Goal: Task Accomplishment & Management: Complete application form

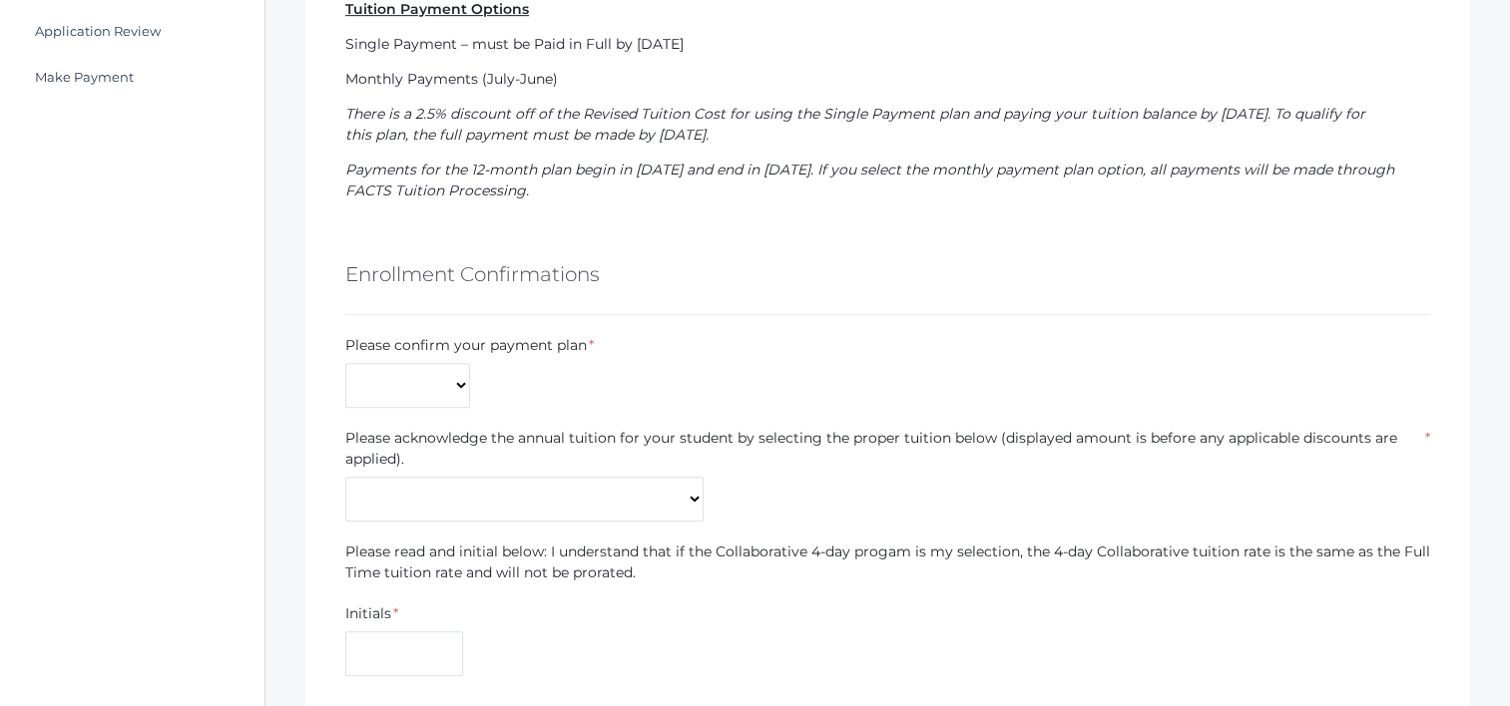
scroll to position [898, 0]
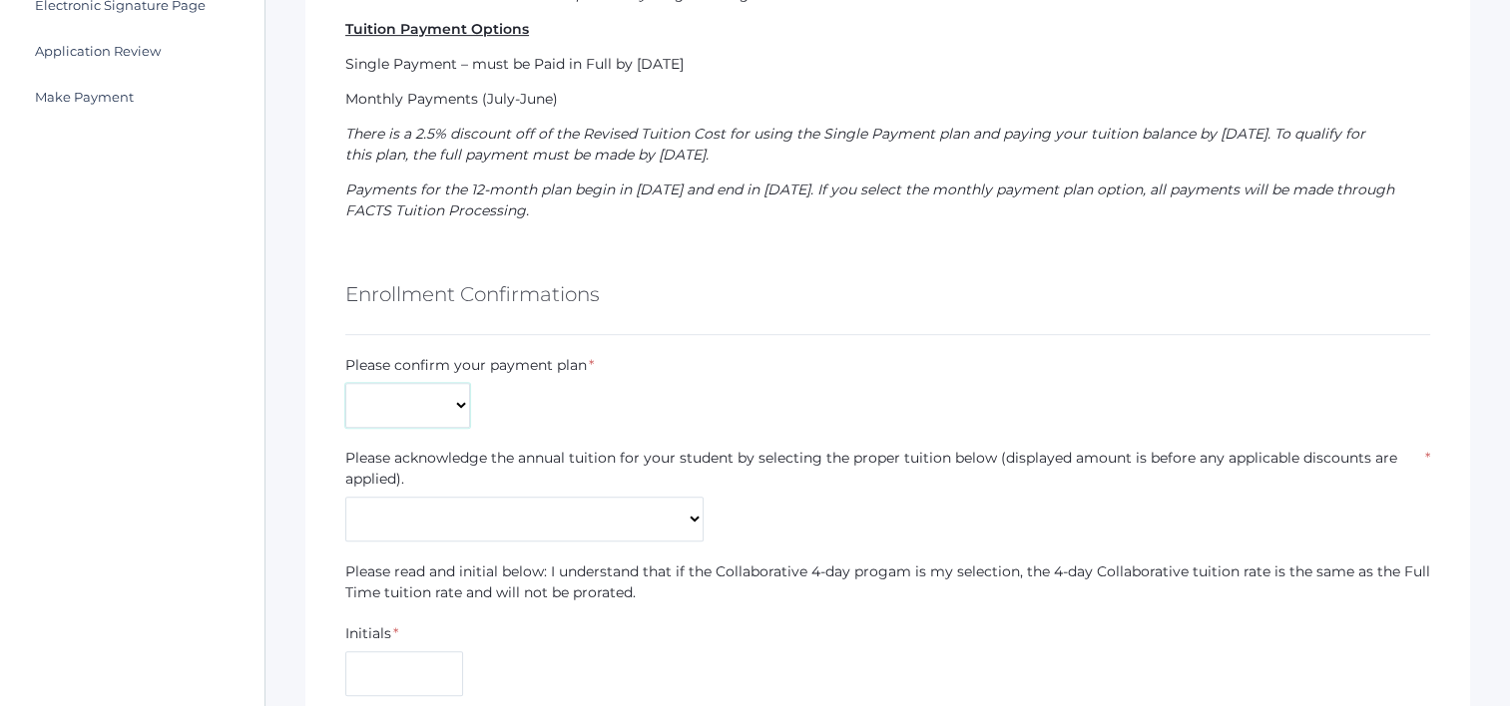
click at [459, 397] on select "Monthly Payments (July-June) Single Payment Due July" at bounding box center [407, 405] width 125 height 45
select select "Monthly Payments (July-June)"
click at [345, 383] on select "Monthly Payments (July-June) Single Payment Due July" at bounding box center [407, 405] width 125 height 45
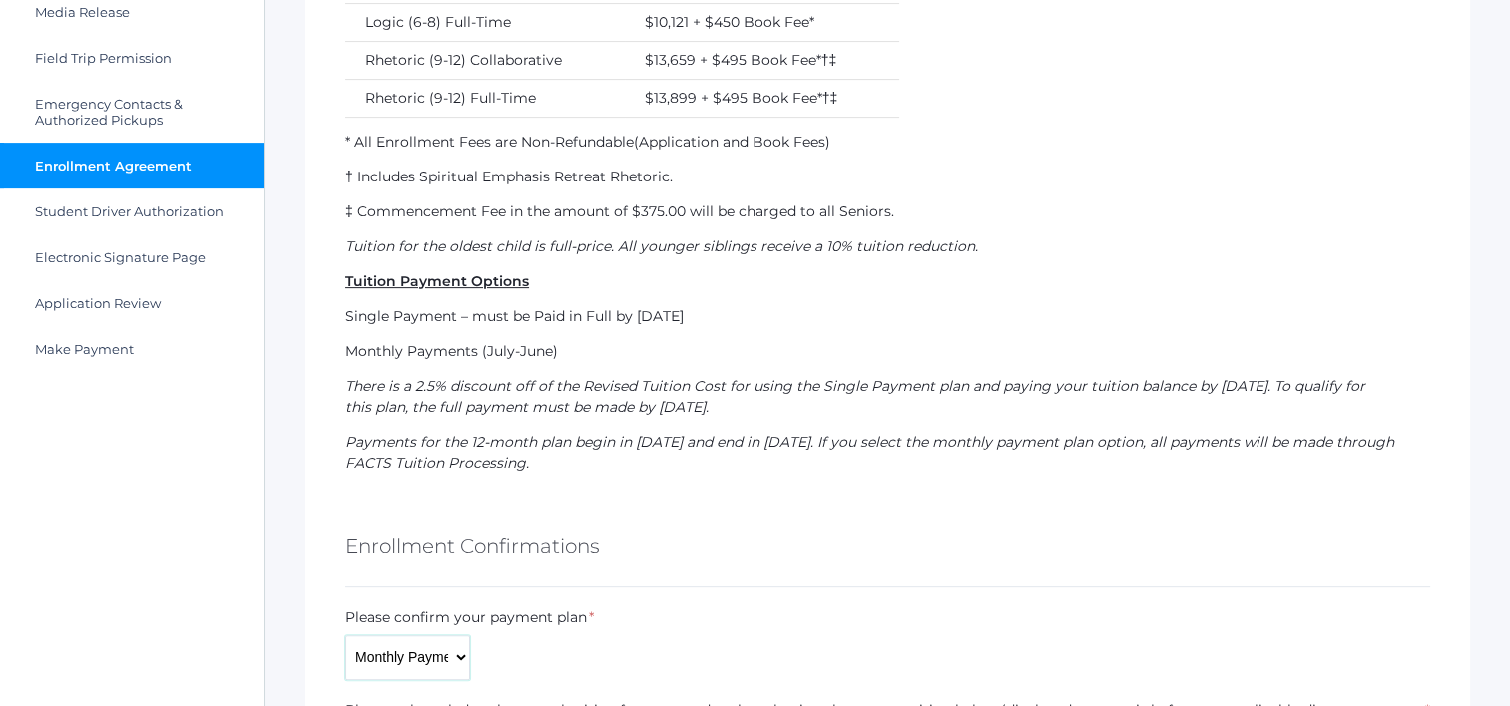
scroll to position [555, 0]
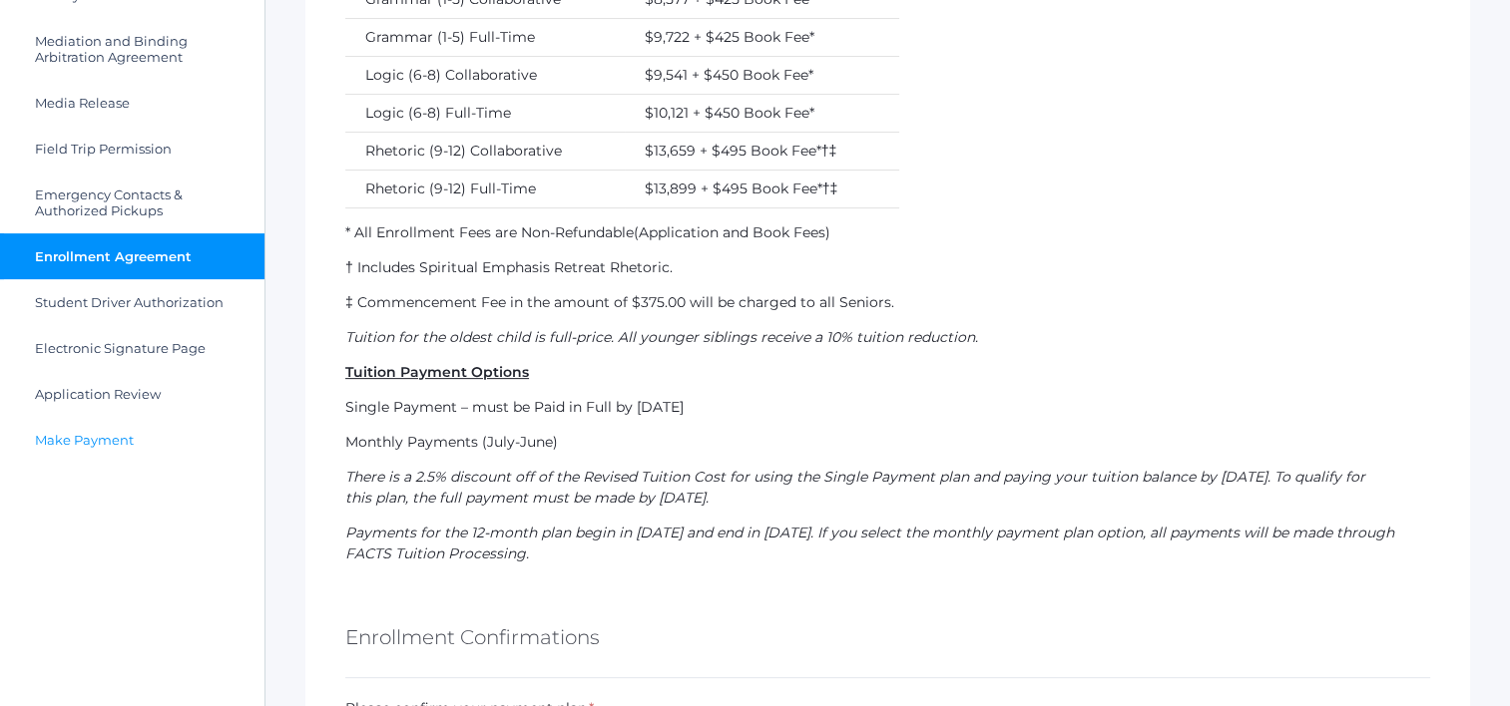
click at [88, 445] on span "Make Payment" at bounding box center [84, 440] width 99 height 16
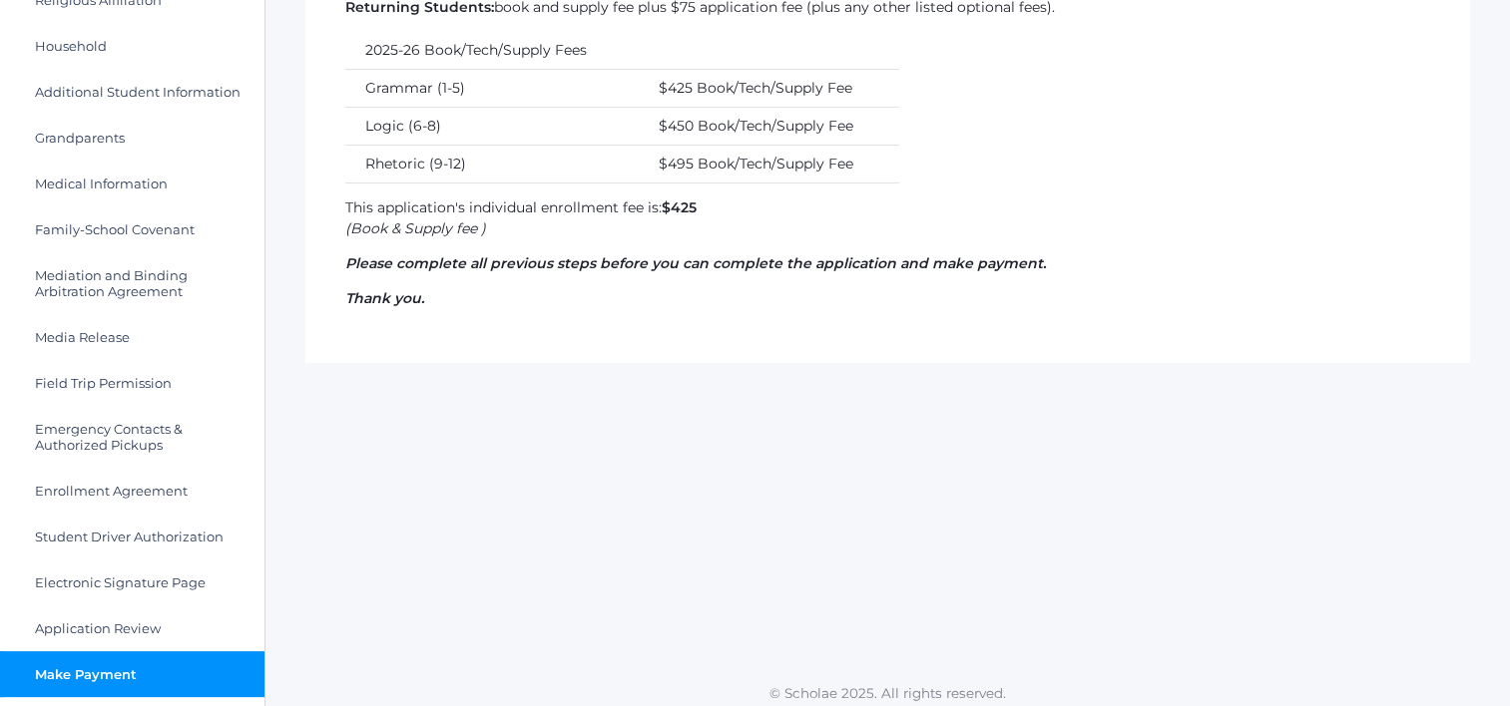
scroll to position [330, 0]
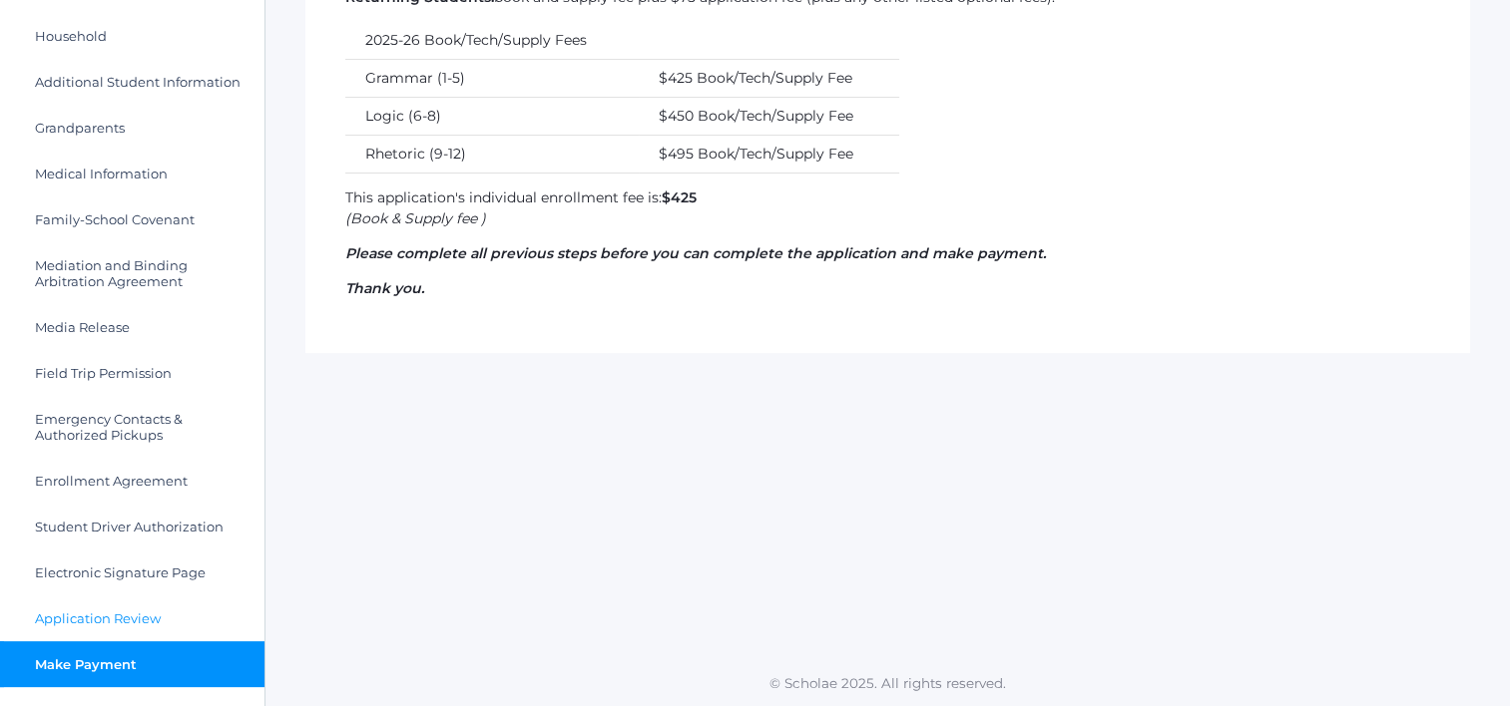
click at [71, 608] on link "Application Review" at bounding box center [132, 619] width 264 height 46
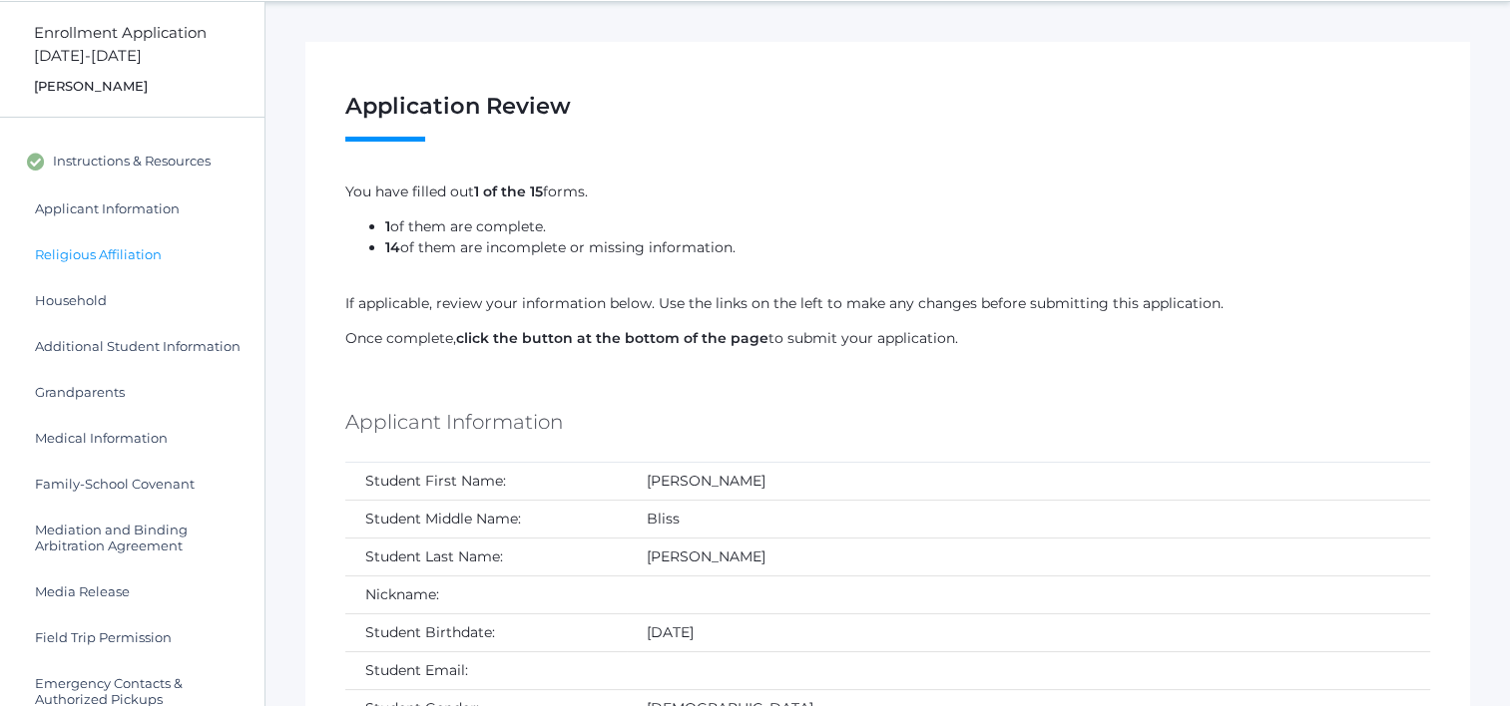
scroll to position [100, 0]
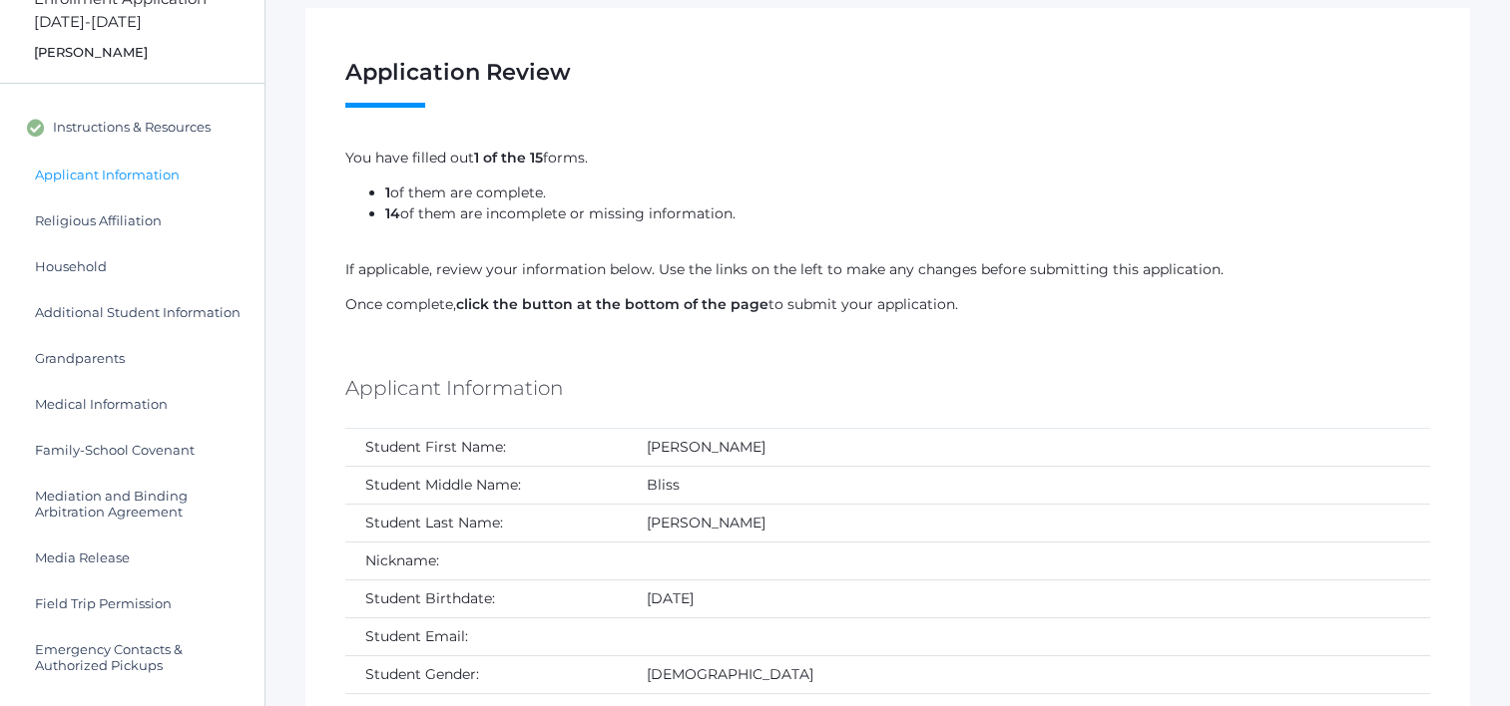
click at [94, 172] on span "Applicant Information" at bounding box center [107, 175] width 145 height 16
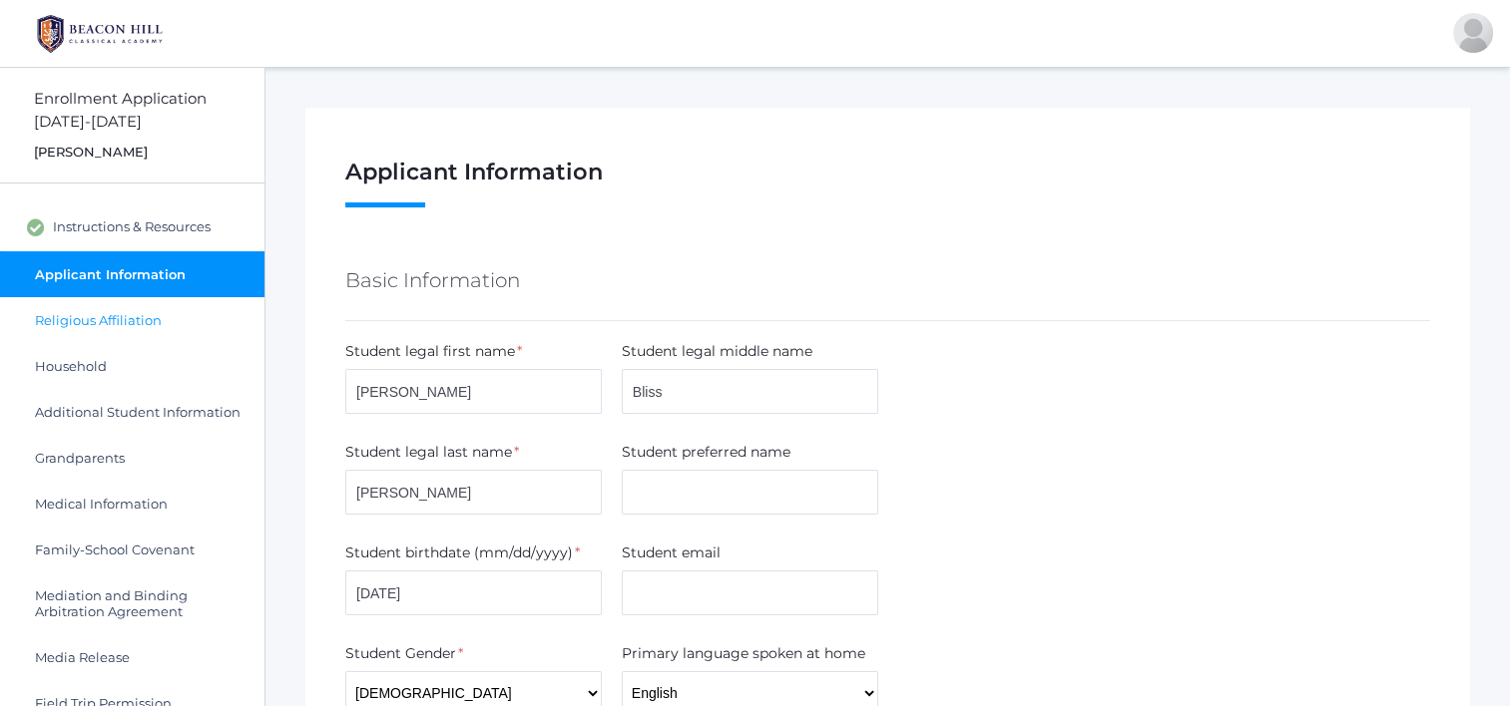
click at [91, 322] on span "Religious Affiliation" at bounding box center [98, 320] width 127 height 16
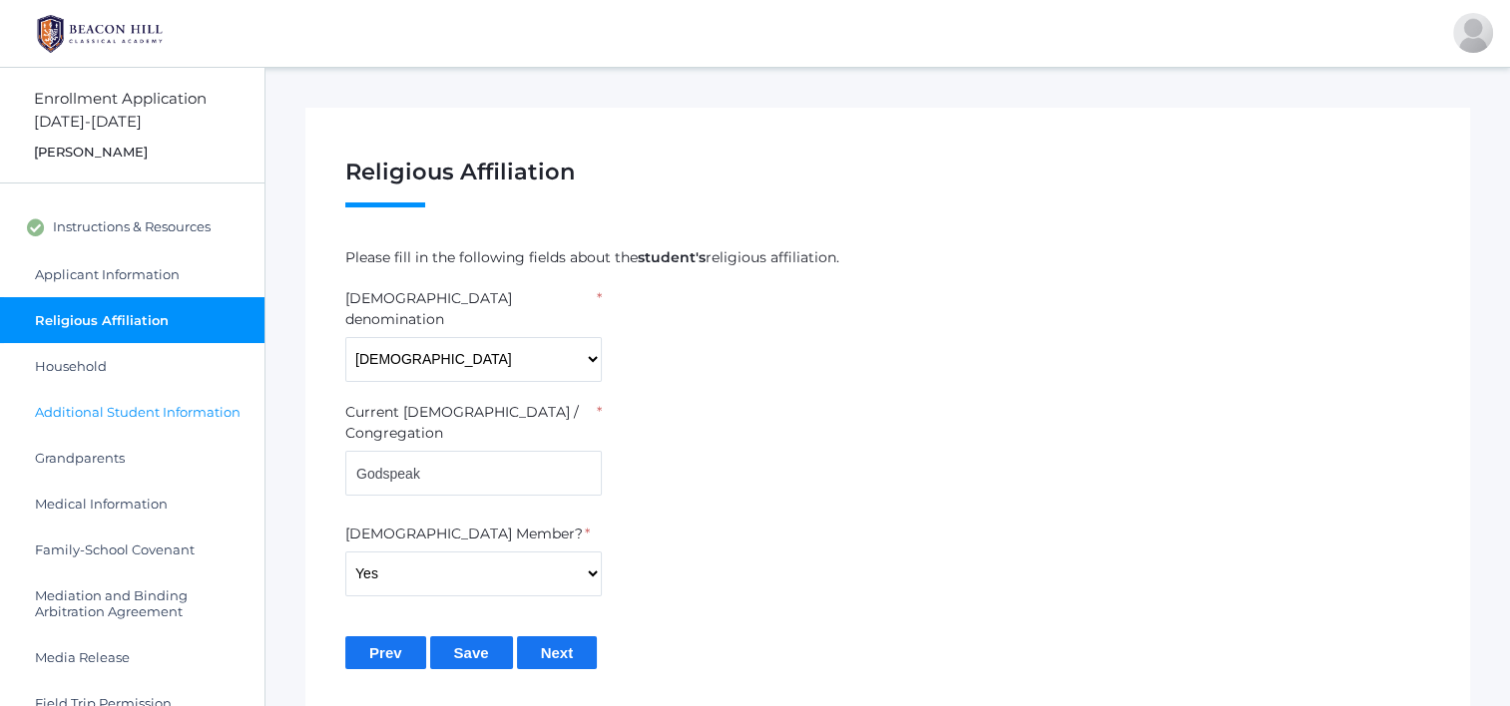
click at [68, 415] on span "Additional Student Information" at bounding box center [138, 412] width 206 height 16
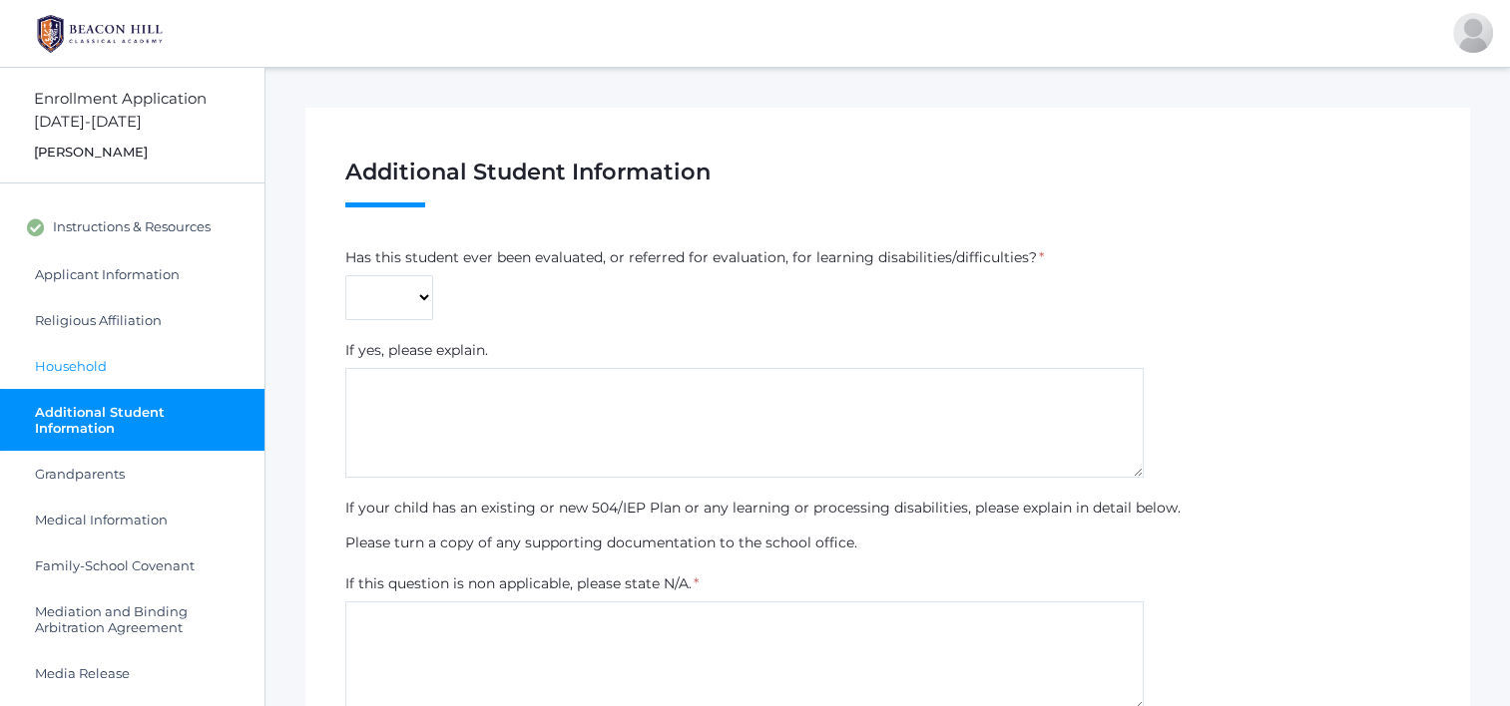
click at [47, 367] on span "Household" at bounding box center [71, 366] width 72 height 16
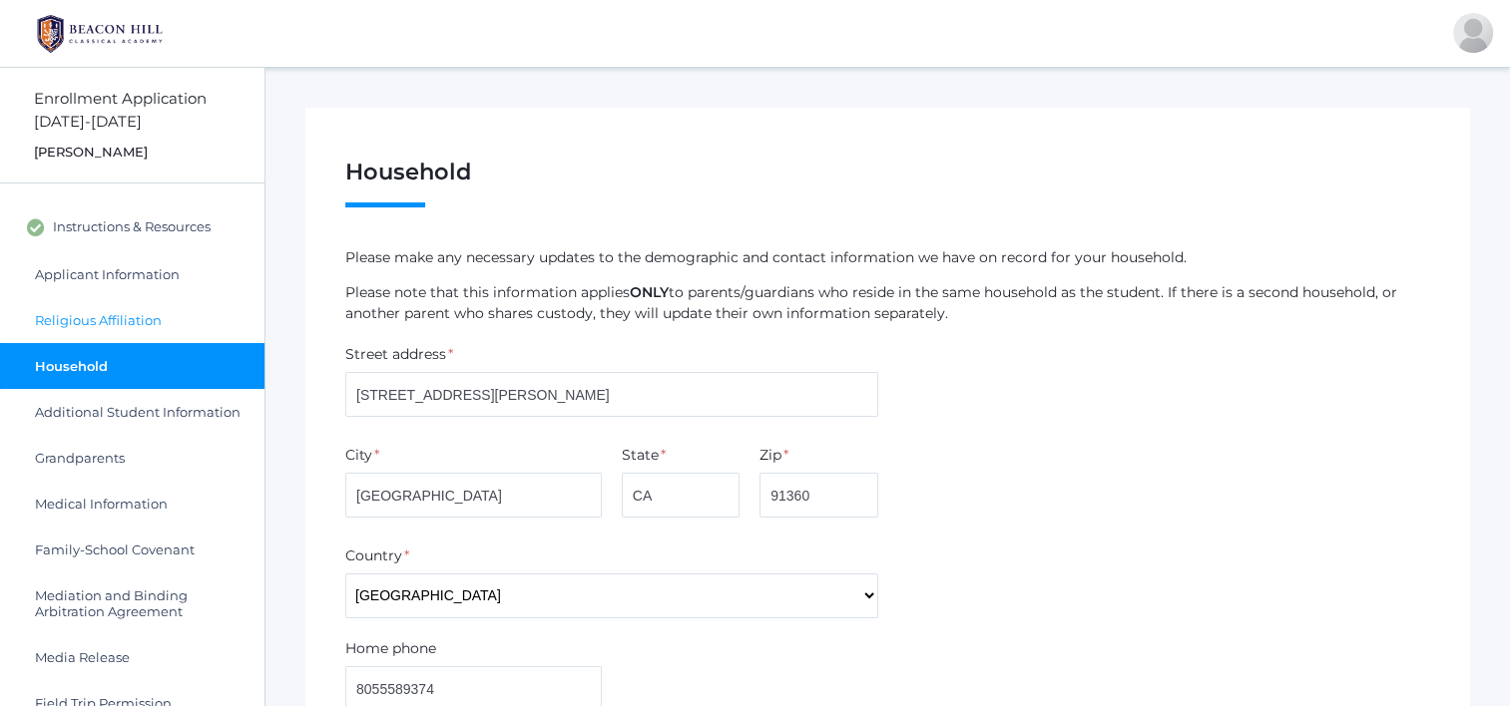
click at [82, 323] on span "Religious Affiliation" at bounding box center [98, 320] width 127 height 16
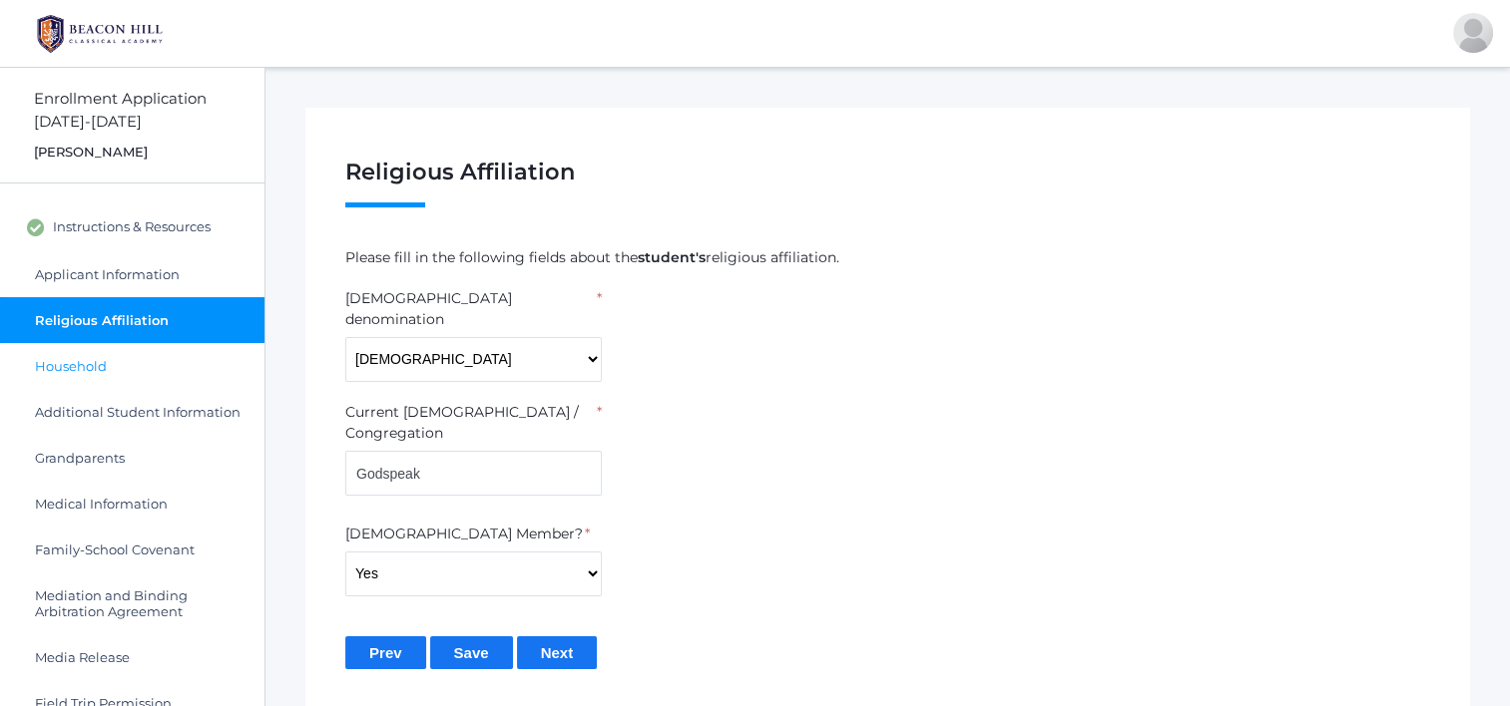
click at [81, 364] on span "Household" at bounding box center [71, 366] width 72 height 16
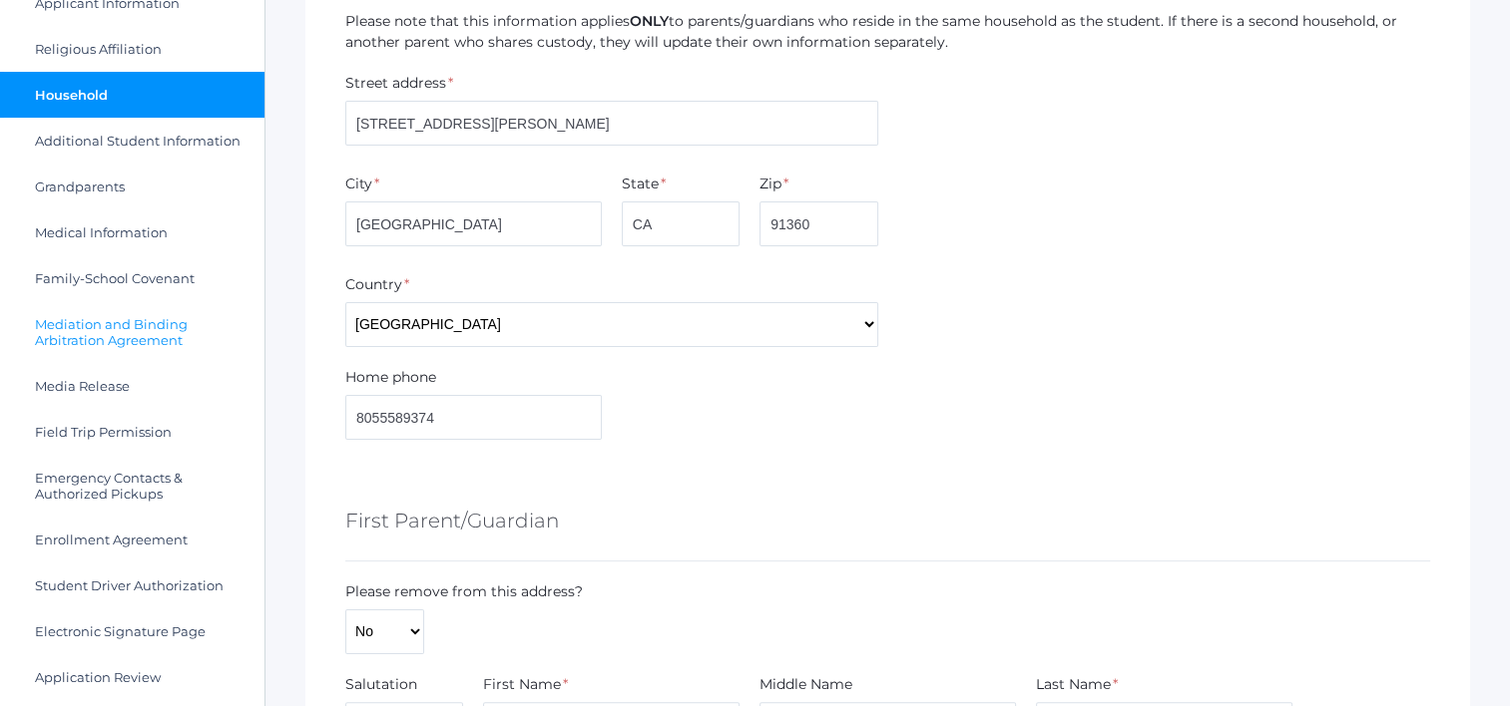
scroll to position [299, 0]
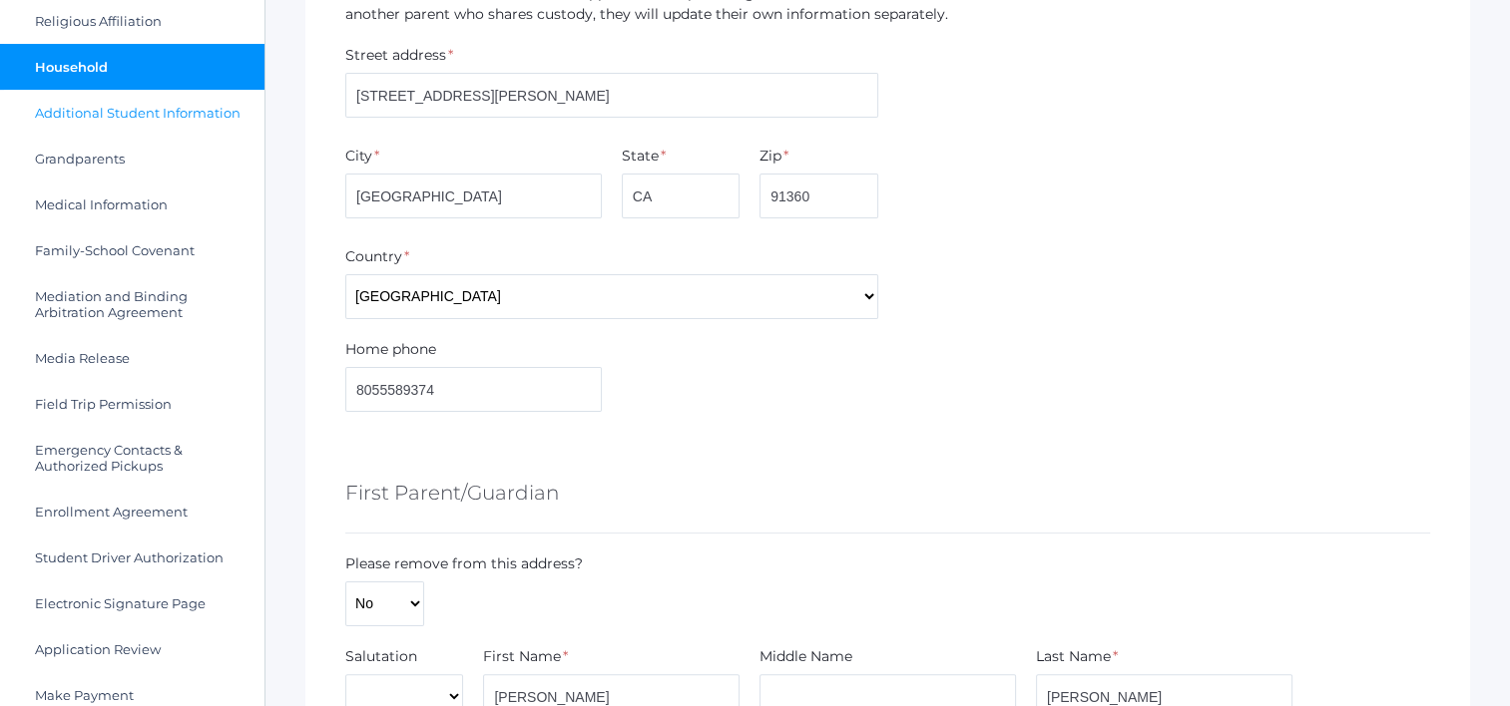
click at [68, 114] on span "Additional Student Information" at bounding box center [138, 113] width 206 height 16
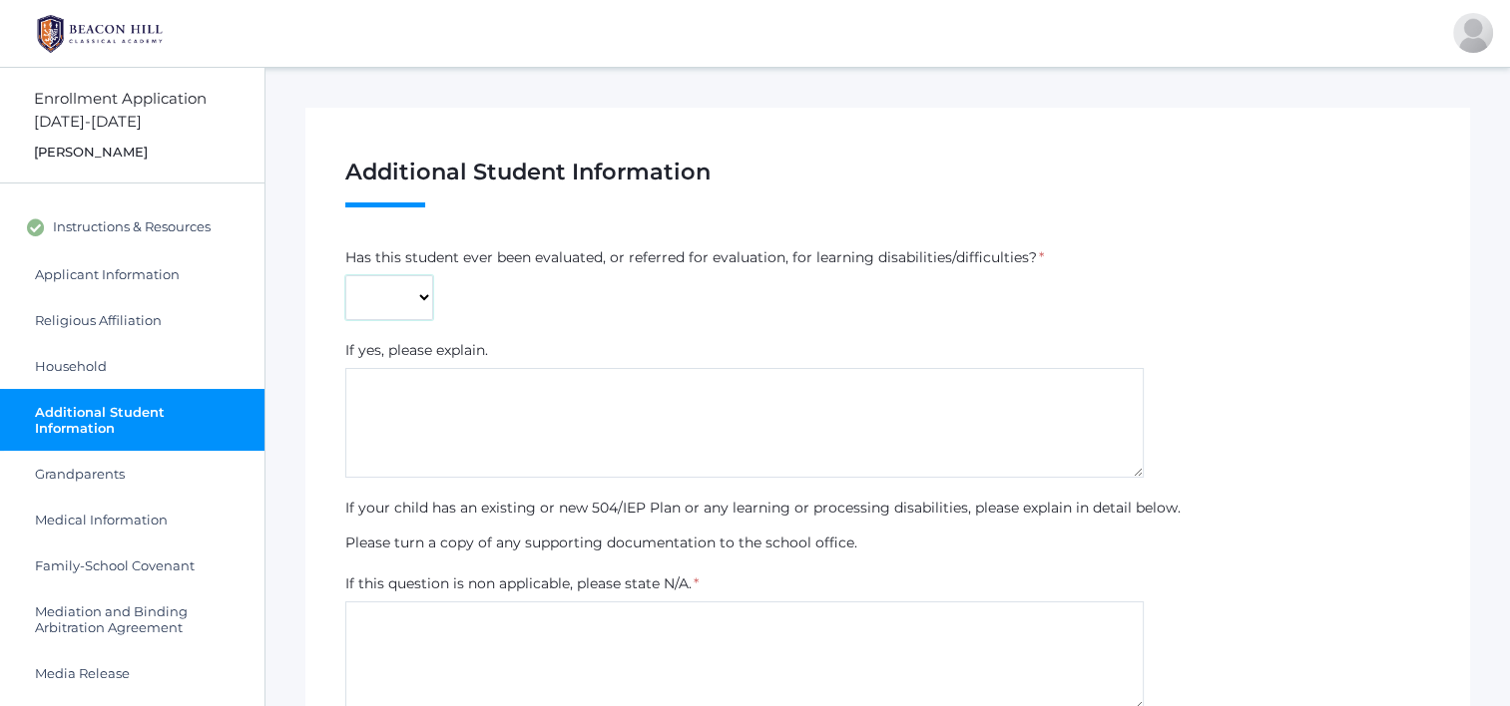
click at [395, 300] on select "Yes No" at bounding box center [389, 297] width 88 height 45
click at [694, 258] on label "Has this student ever been evaluated, or referred for evaluation, for learning …" at bounding box center [690, 257] width 691 height 21
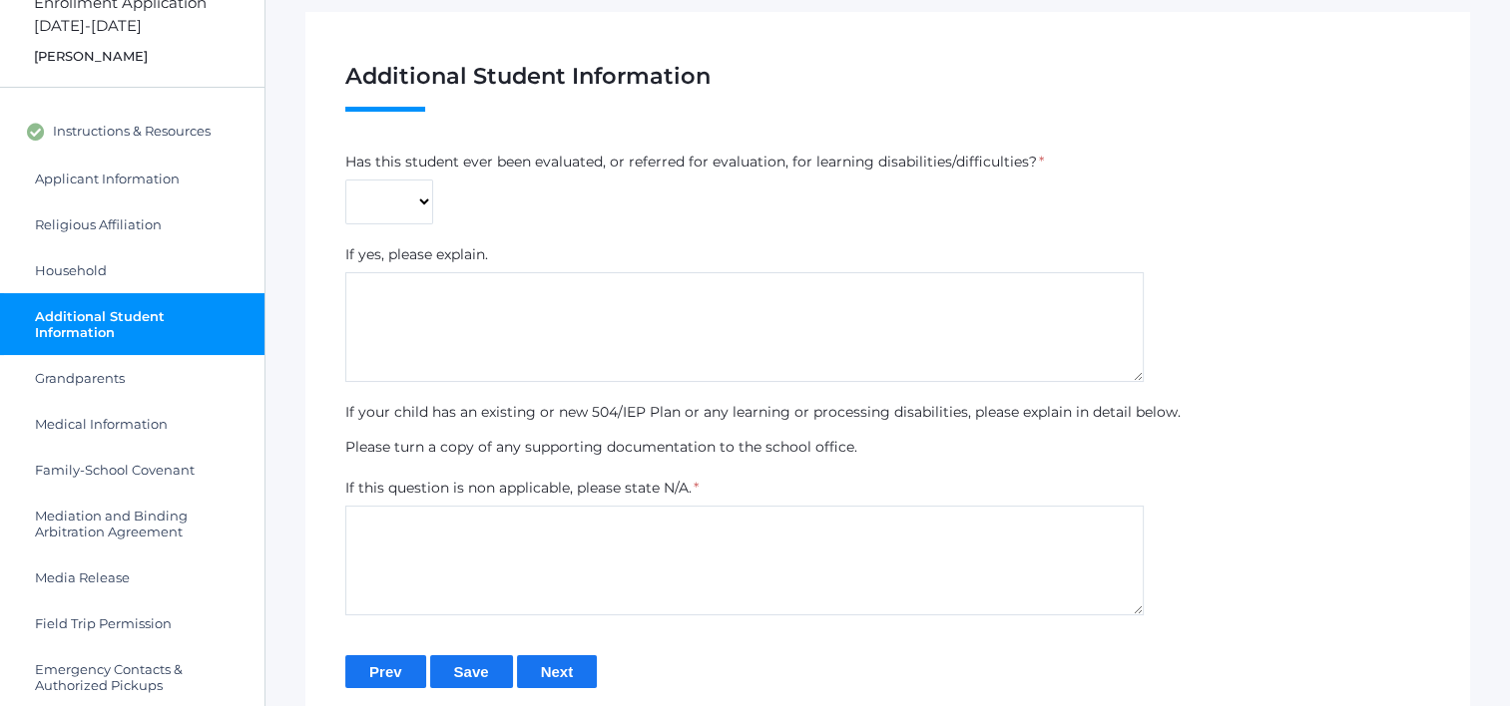
scroll to position [299, 0]
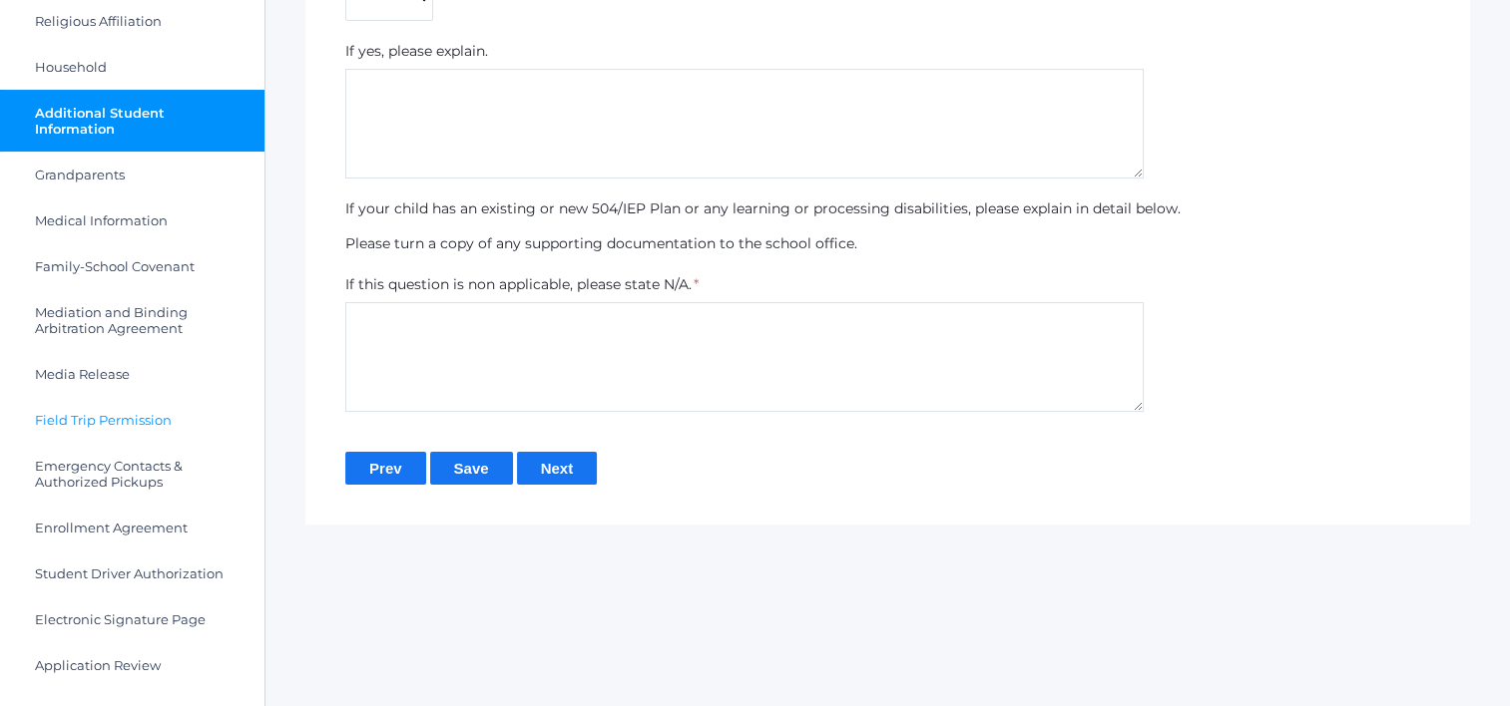
click at [91, 423] on span "Field Trip Permission" at bounding box center [103, 420] width 137 height 16
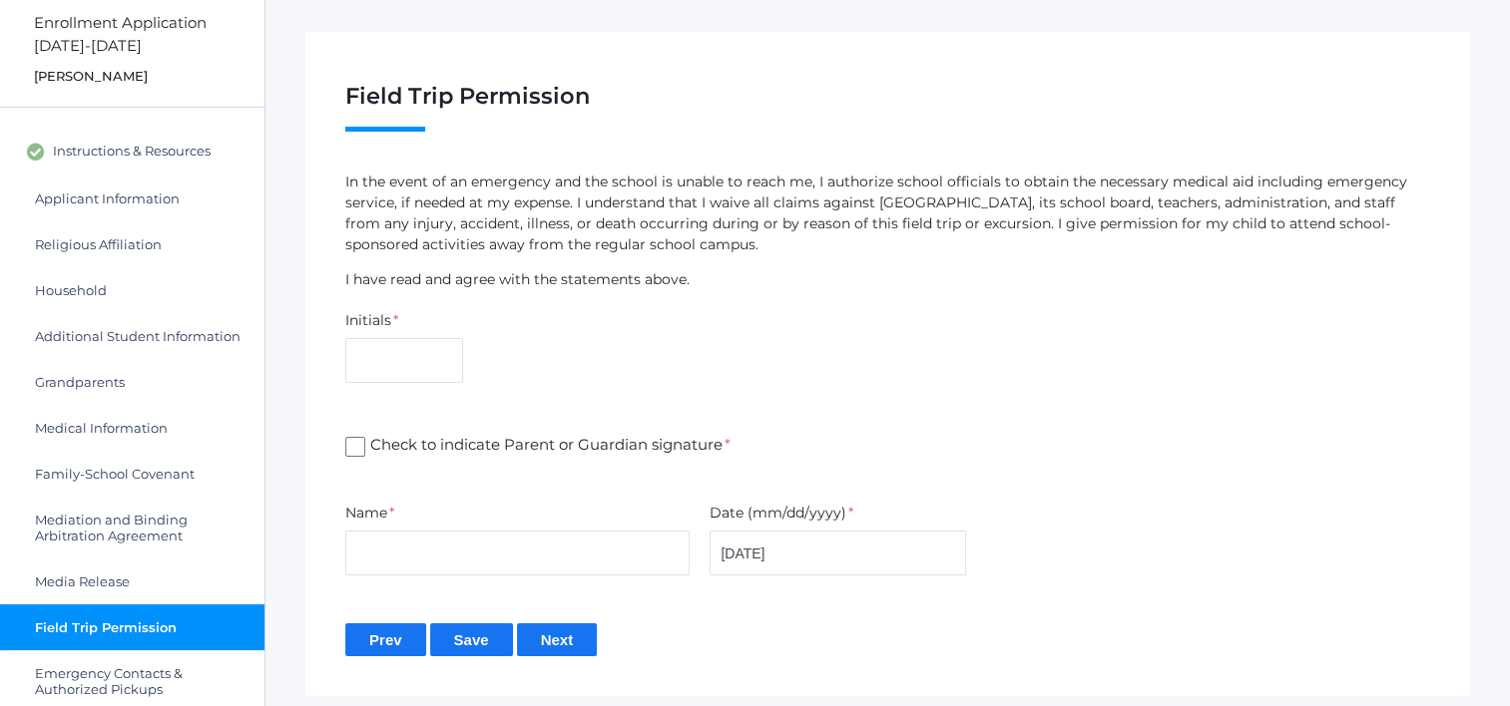
scroll to position [200, 0]
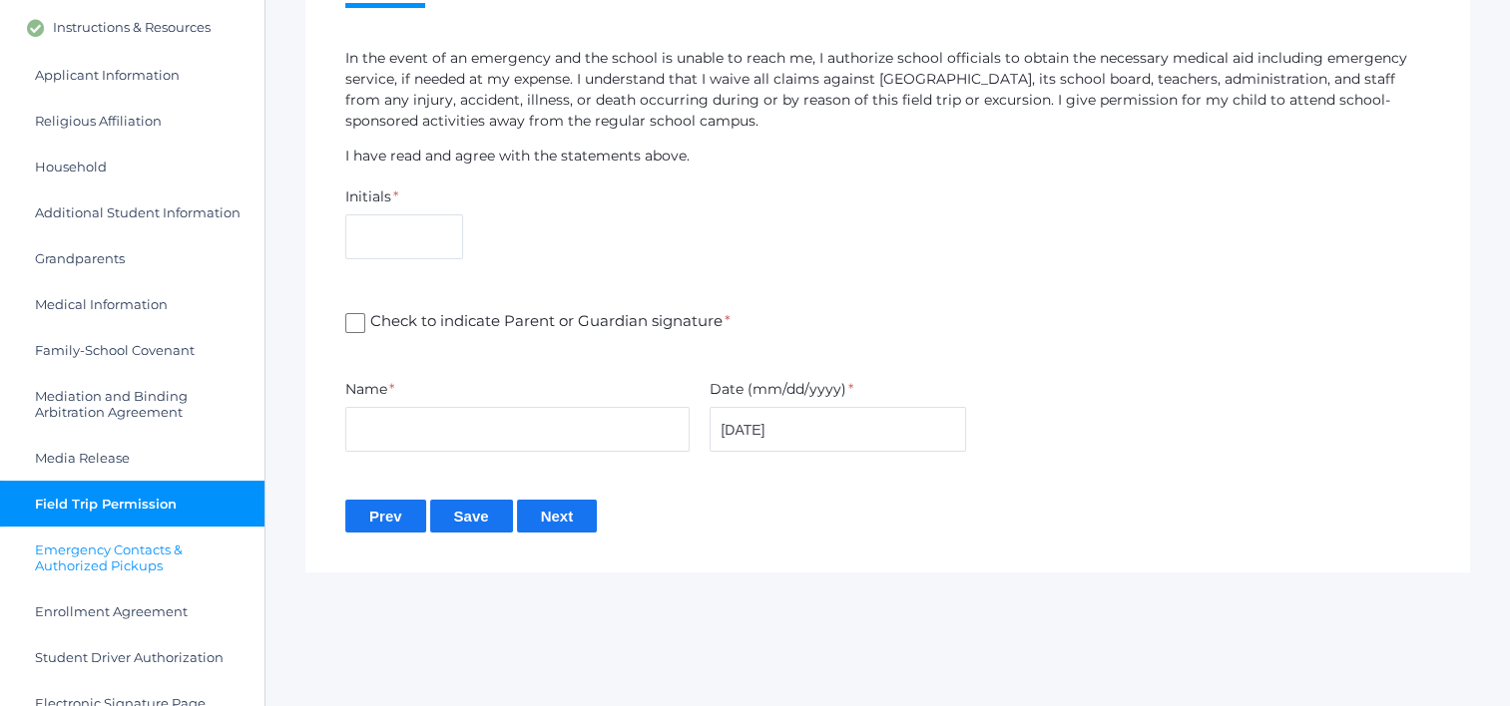
click at [89, 545] on span "Emergency Contacts & Authorized Pickups" at bounding box center [140, 558] width 210 height 32
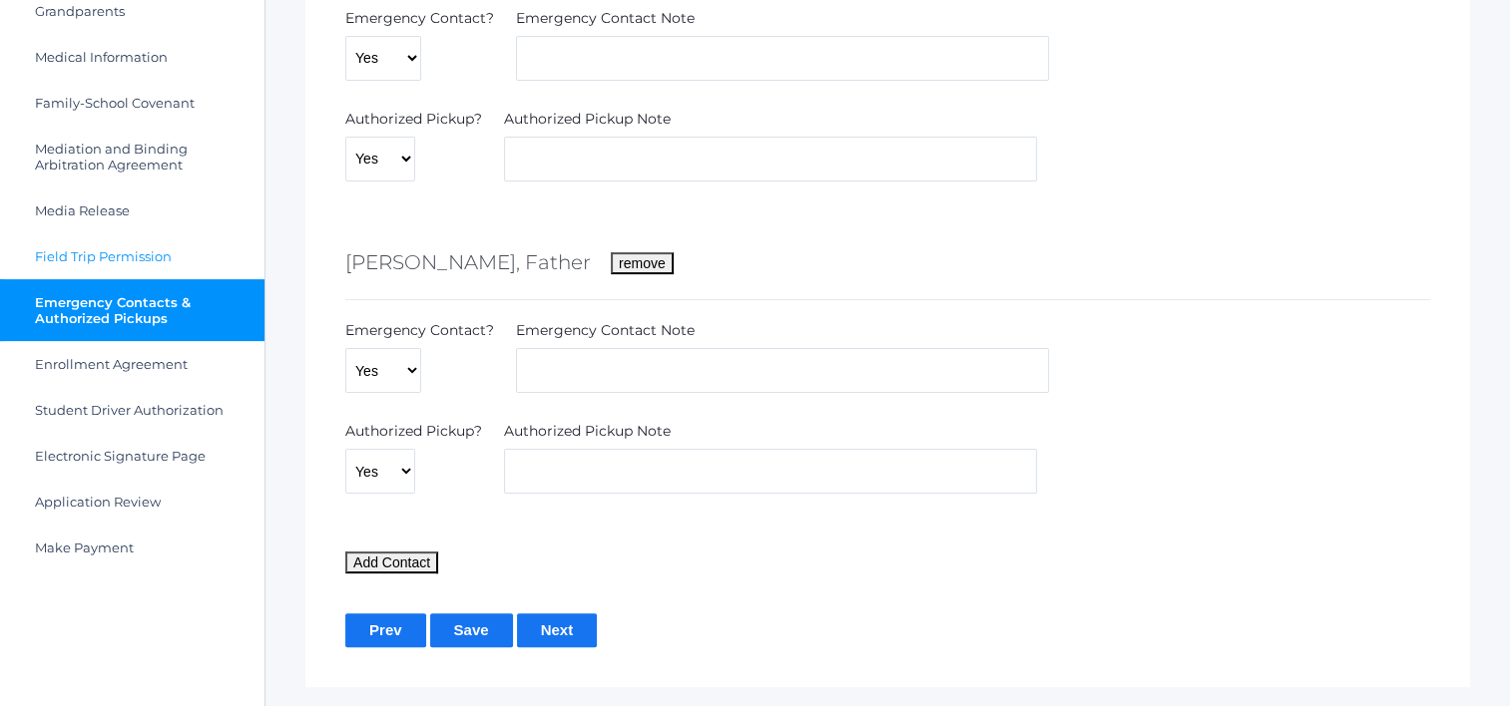
scroll to position [499, 0]
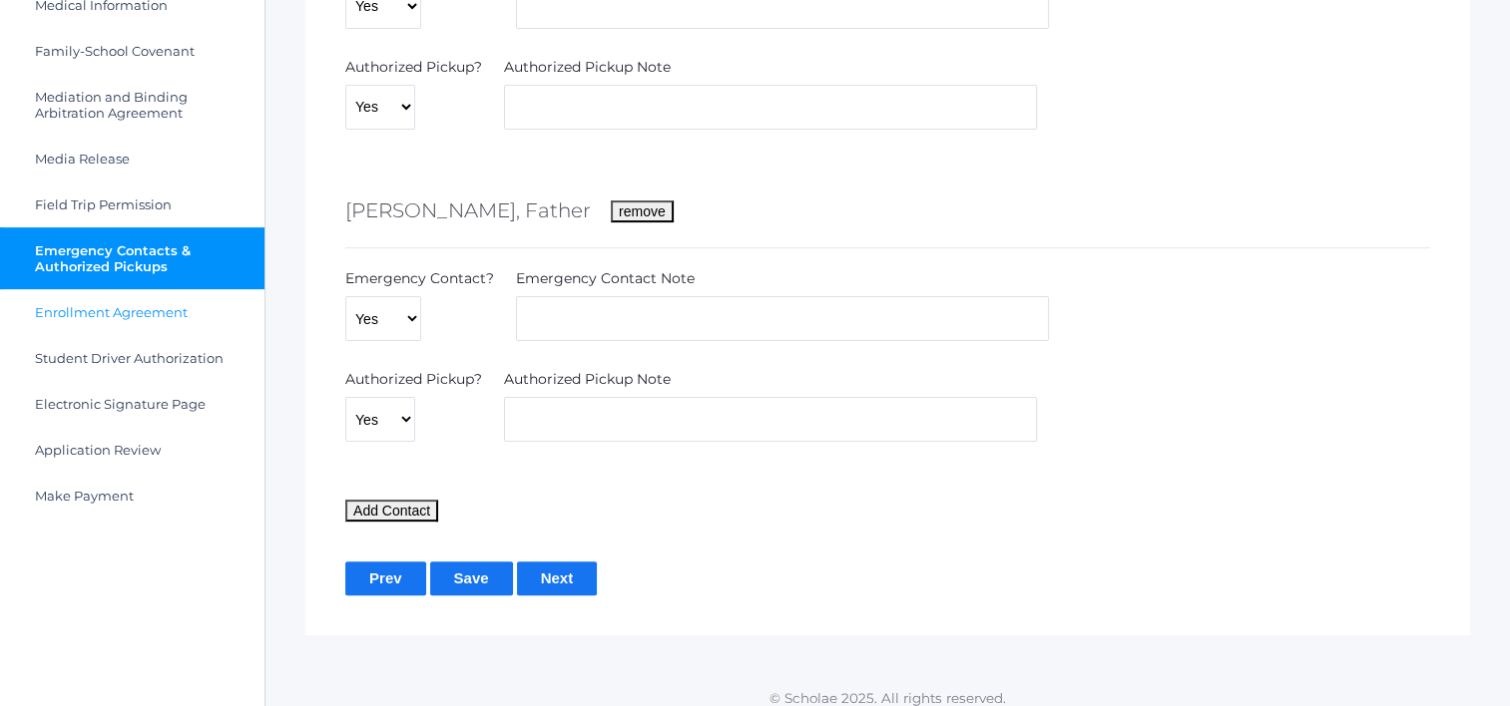
click at [111, 314] on span "Enrollment Agreement" at bounding box center [111, 312] width 153 height 16
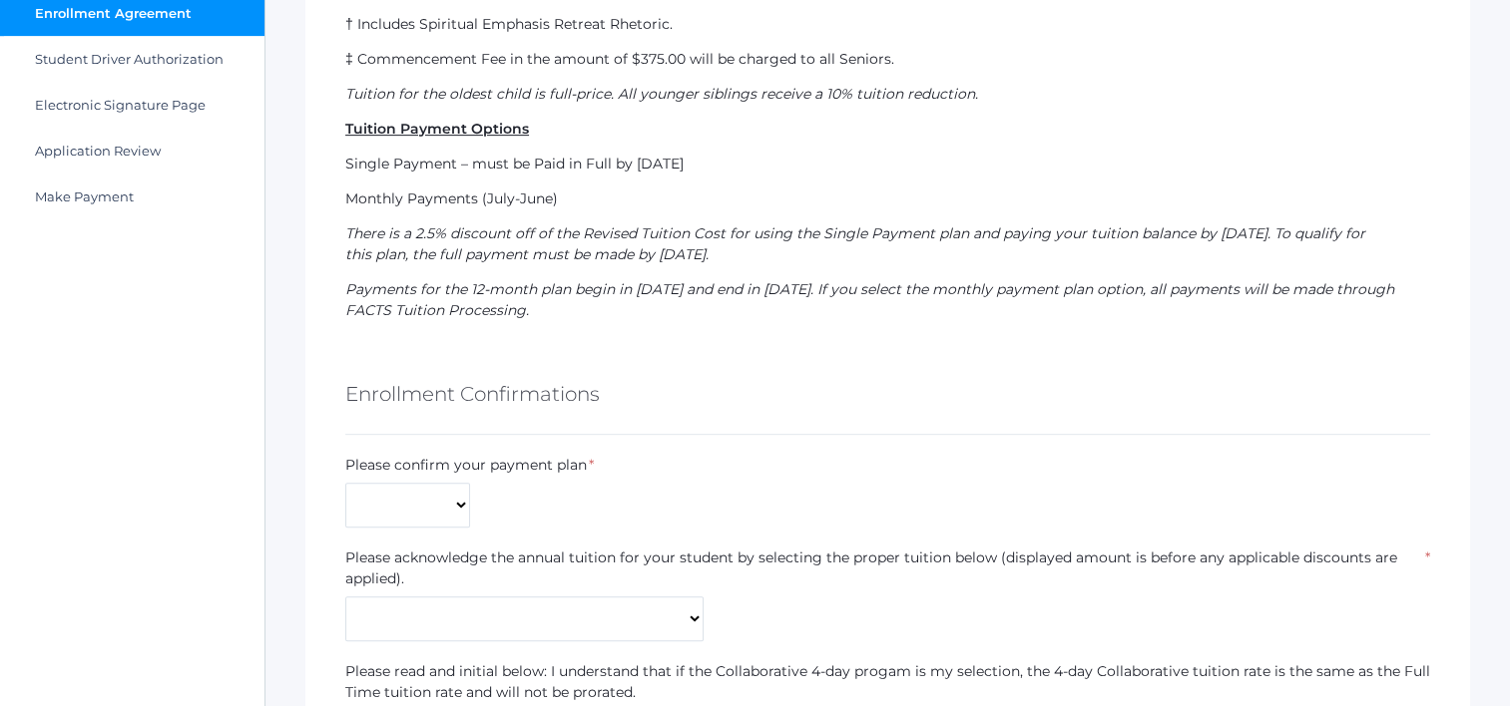
scroll to position [998, 0]
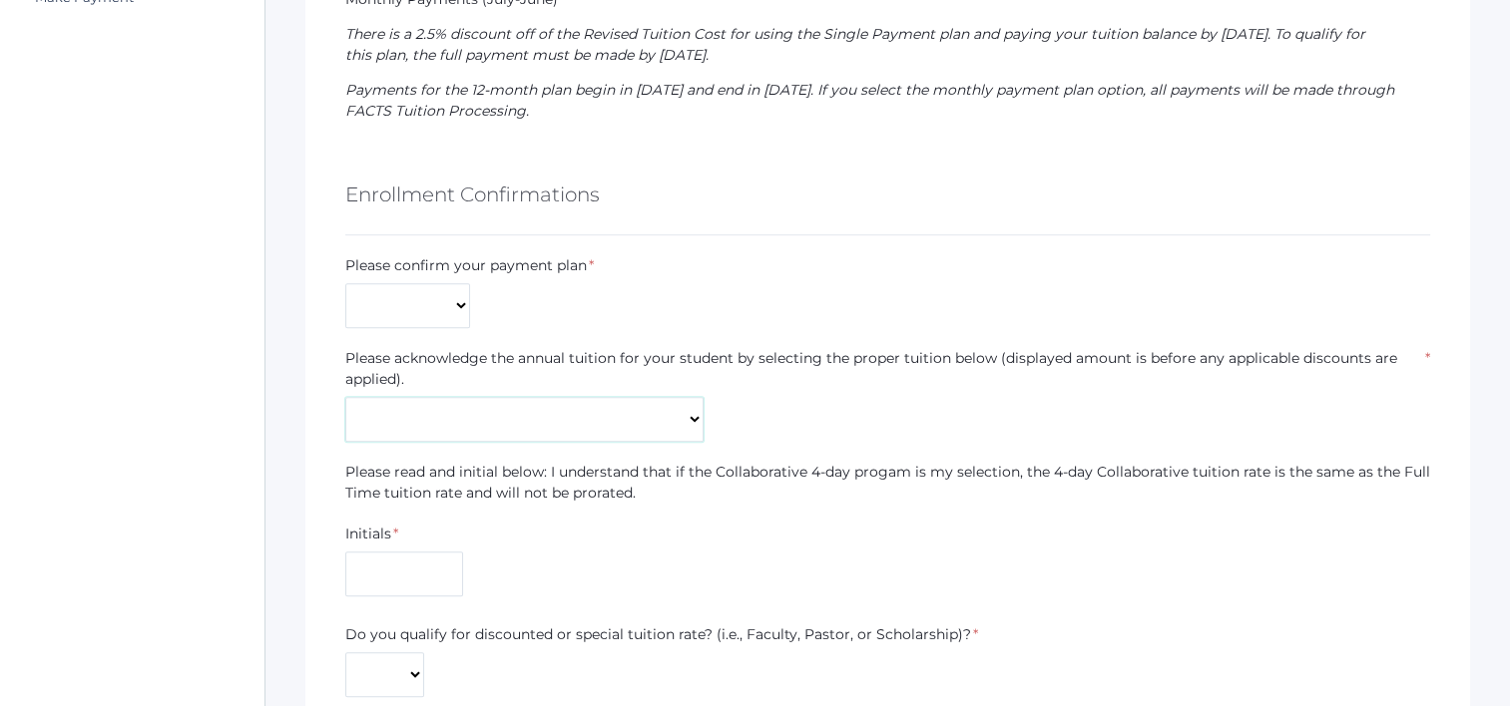
click at [596, 402] on select "Kindergarten Collaborative (3-day) - $7,409 Kindergarten Collaborative (4-day)*…" at bounding box center [524, 419] width 358 height 45
click at [983, 383] on label "Please acknowledge the annual tuition for your student by selecting the proper …" at bounding box center [884, 369] width 1078 height 42
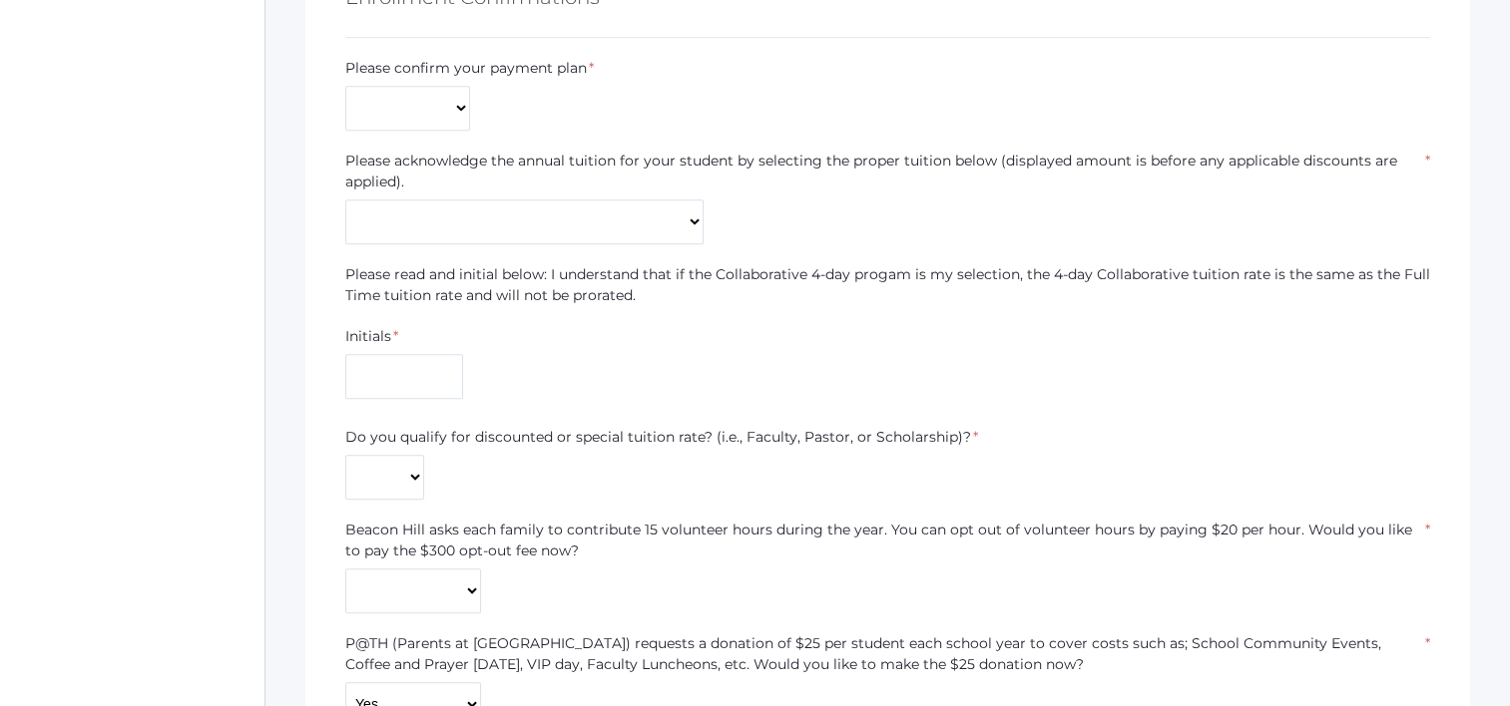
scroll to position [1197, 0]
click at [397, 482] on select "Yes No" at bounding box center [384, 475] width 79 height 45
click at [707, 435] on label "Do you qualify for discounted or special tuition rate? (i.e., Faculty, Pastor, …" at bounding box center [658, 435] width 626 height 21
click at [418, 459] on select "Yes No" at bounding box center [384, 475] width 79 height 45
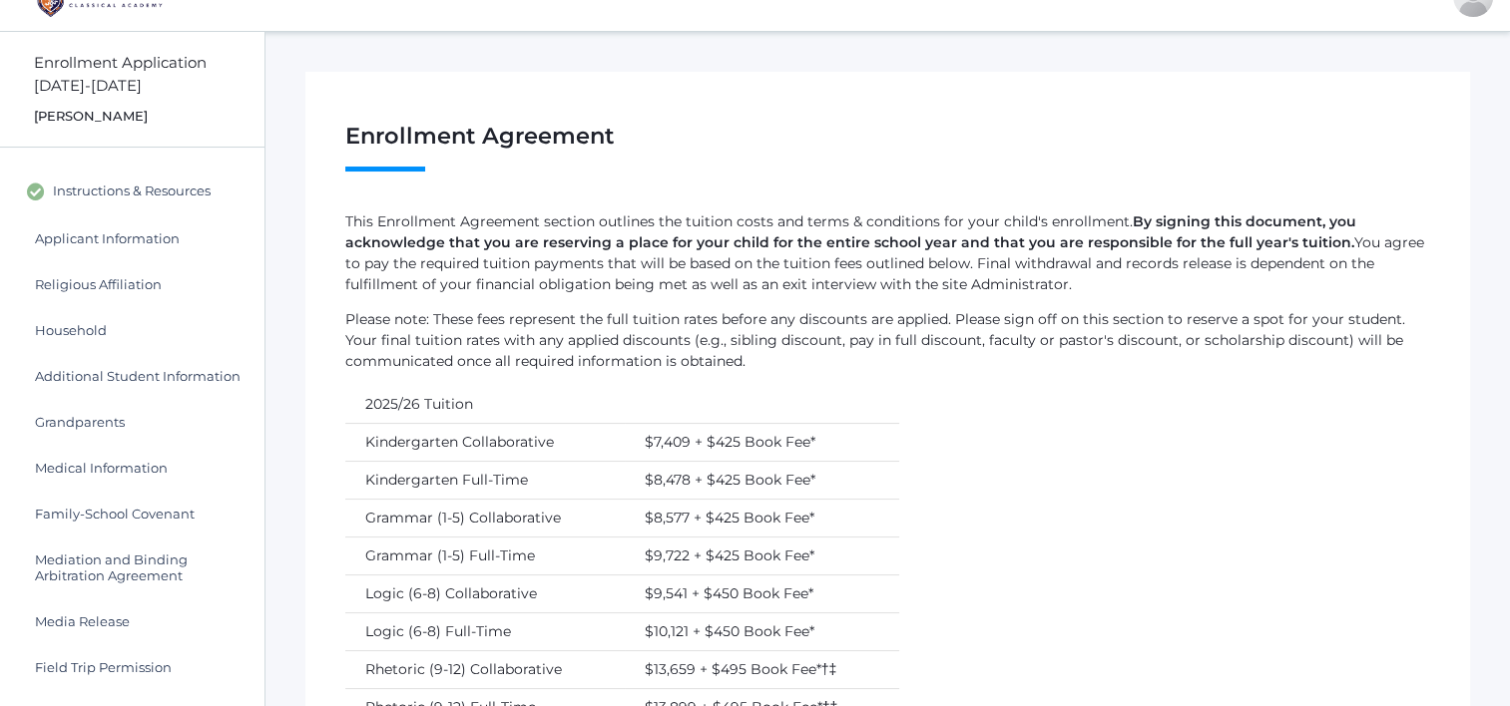
scroll to position [0, 0]
